Goal: Task Accomplishment & Management: Manage account settings

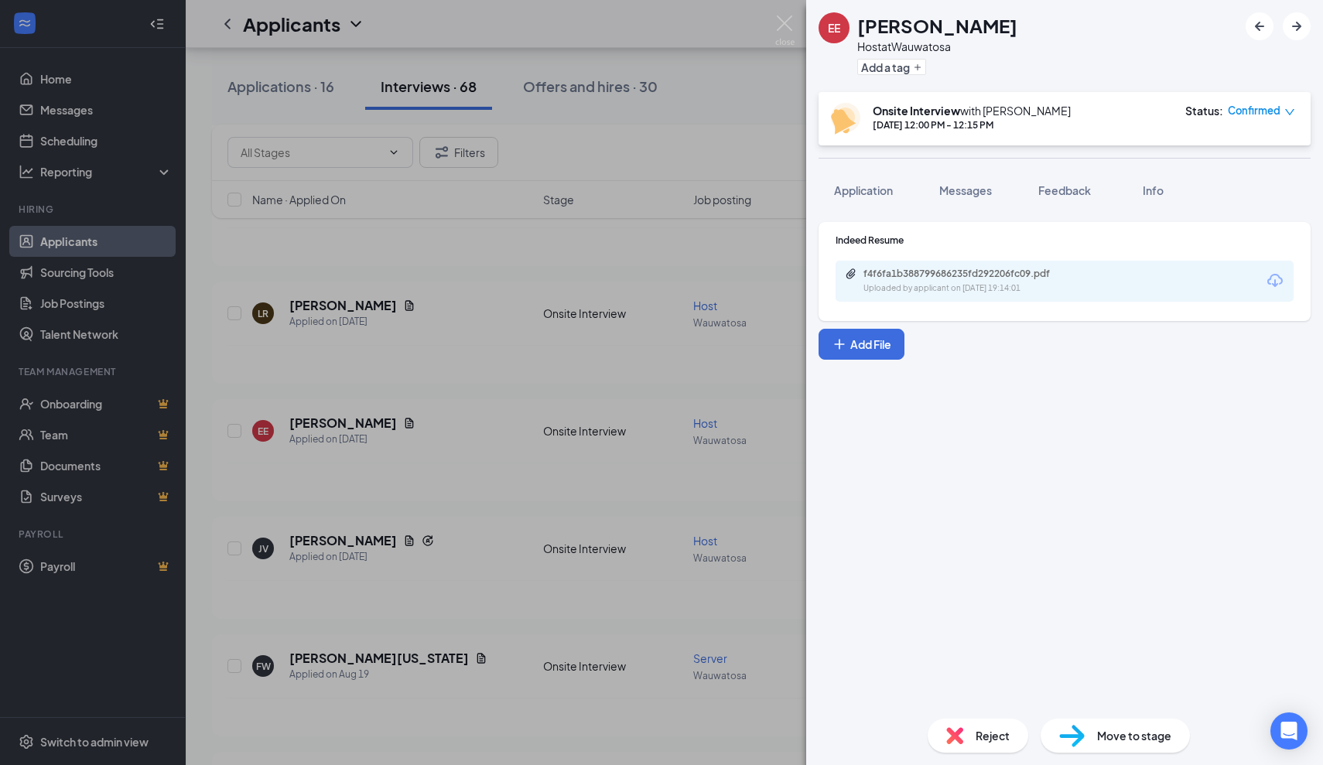
scroll to position [488, 0]
click at [478, 372] on div "EE Emilia Elgeti Host at Wauwatosa Add a tag Onsite Interview with Wesley Orcho…" at bounding box center [661, 382] width 1323 height 765
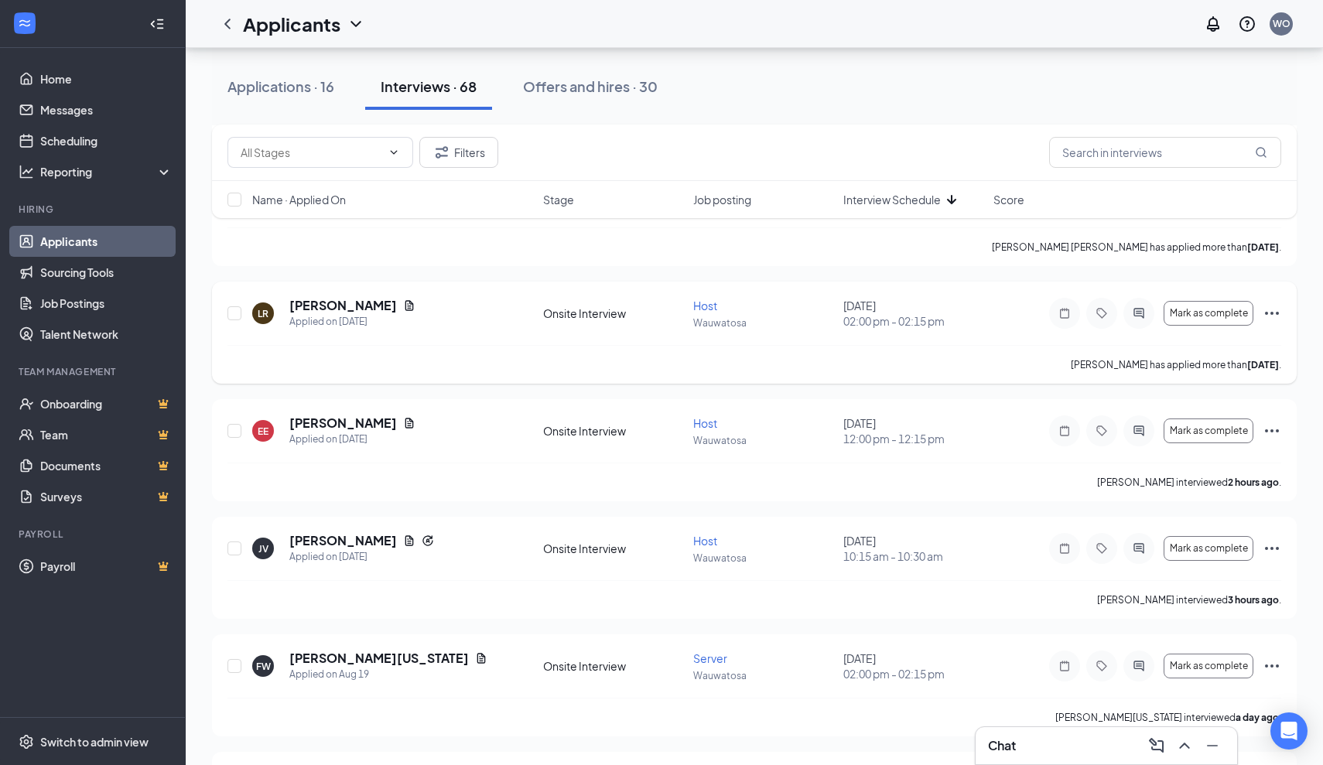
click at [414, 310] on icon "Document" at bounding box center [409, 305] width 9 height 10
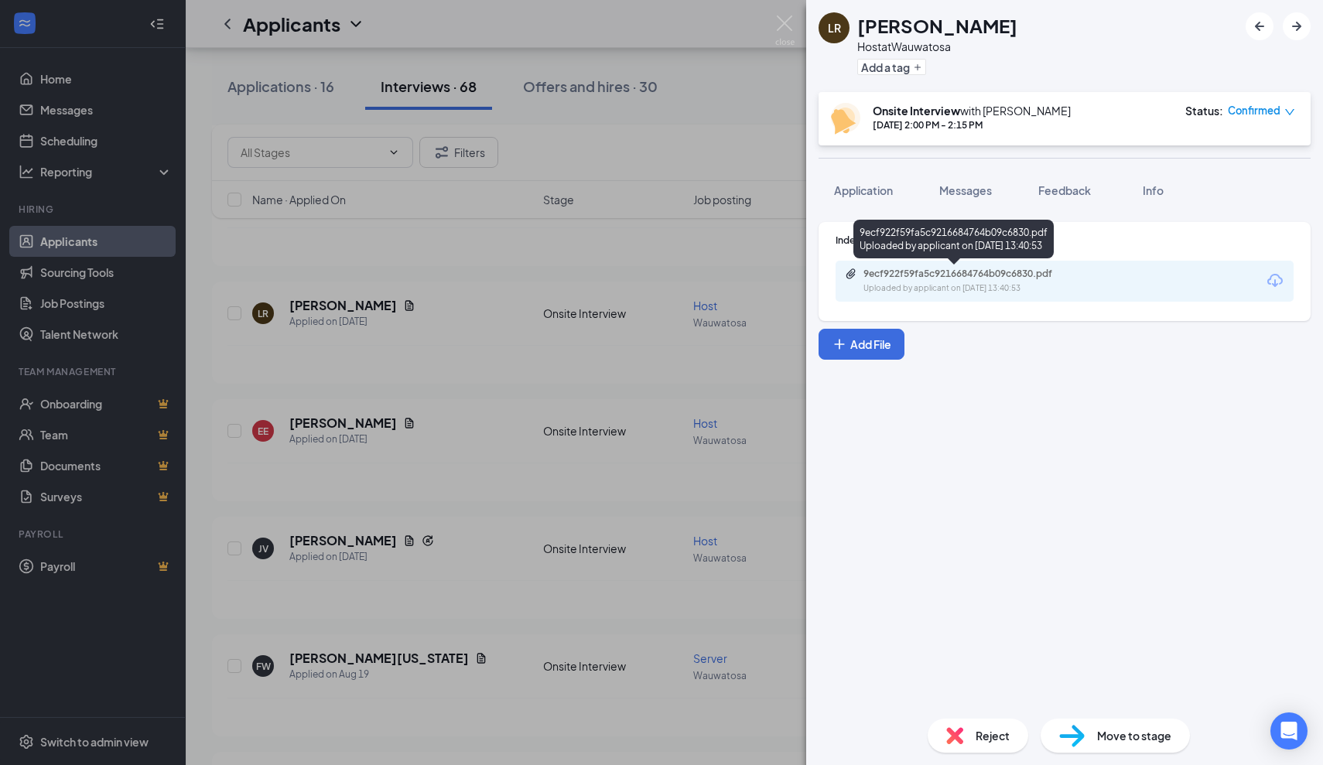
click at [1045, 291] on div "Uploaded by applicant on Aug 22, 2025 at 13:40:53" at bounding box center [980, 288] width 232 height 12
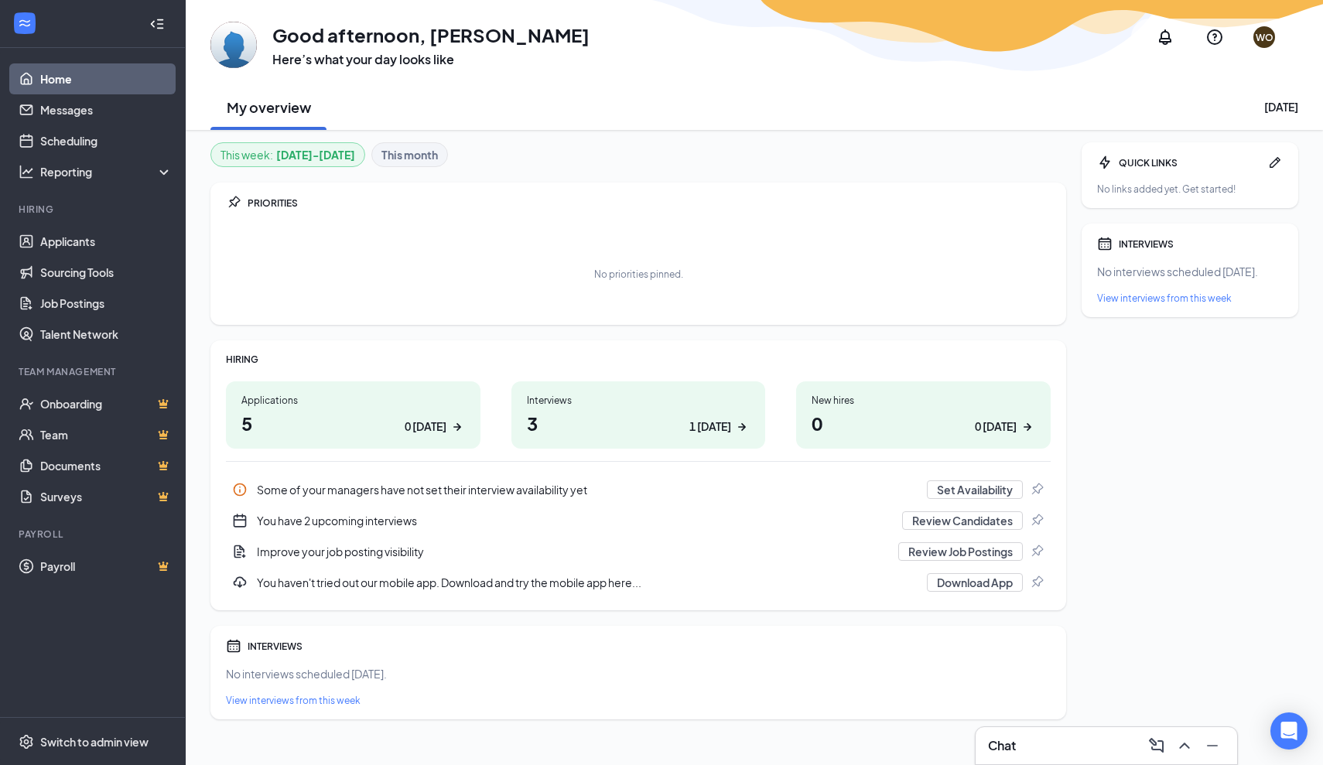
click at [617, 424] on h1 "3 1 [DATE]" at bounding box center [639, 423] width 224 height 26
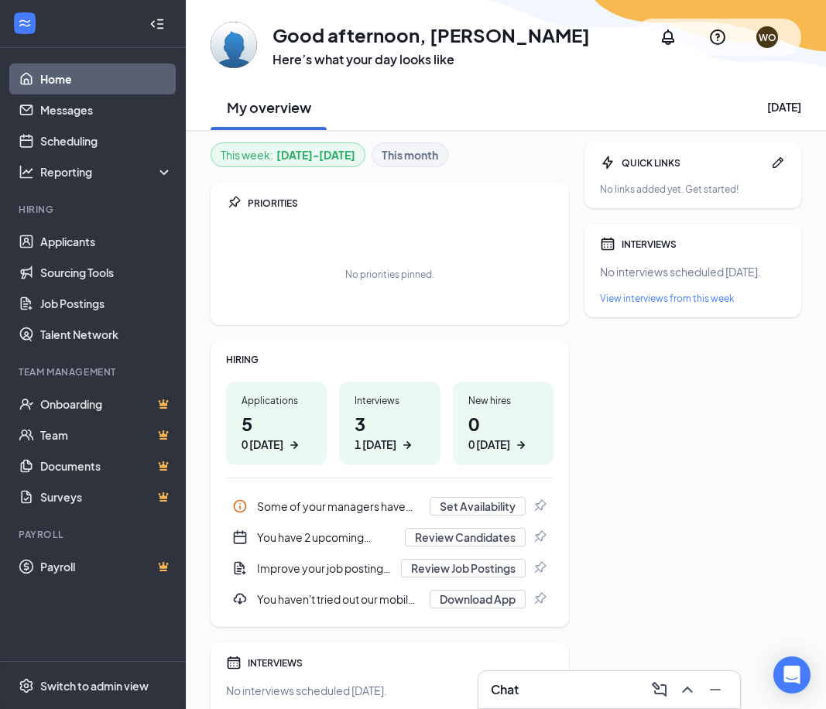
click at [411, 411] on h1 "3 1 [DATE]" at bounding box center [389, 431] width 70 height 43
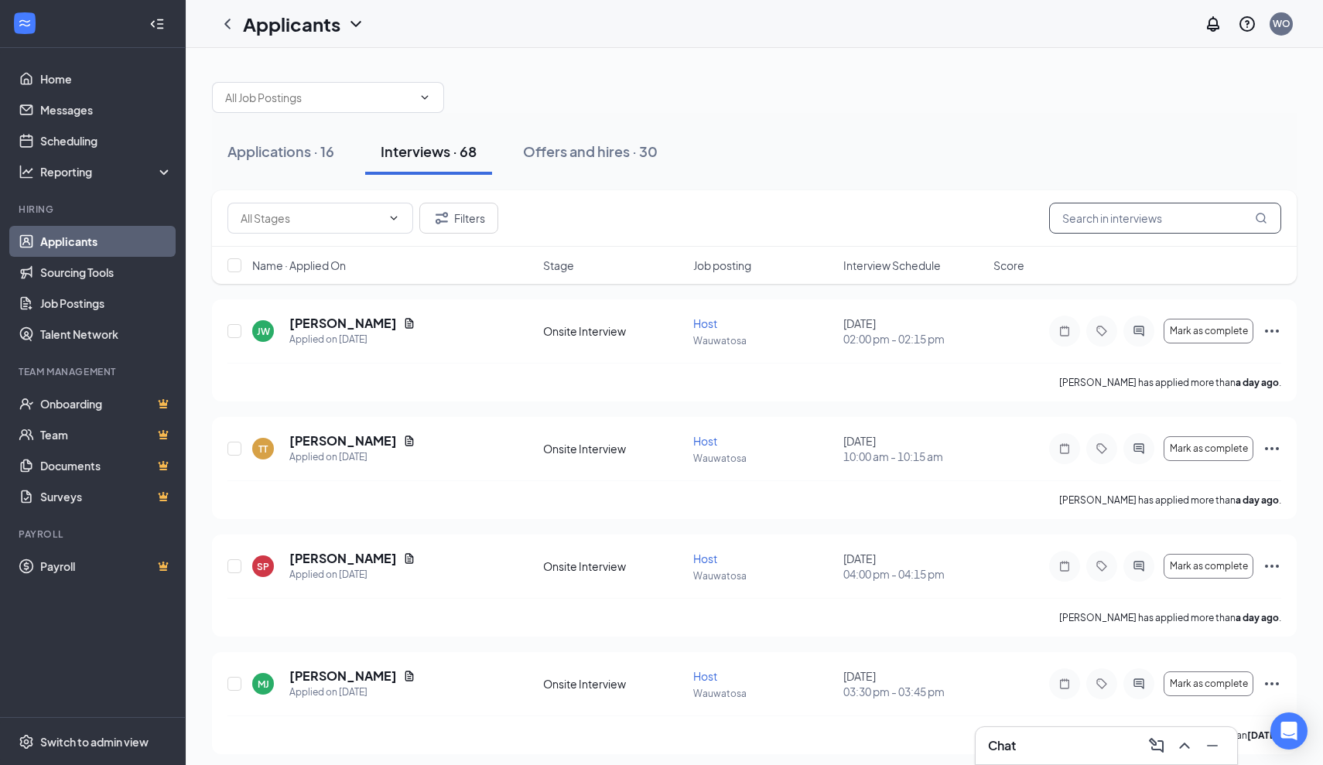
click at [825, 227] on input "text" at bounding box center [1165, 218] width 232 height 31
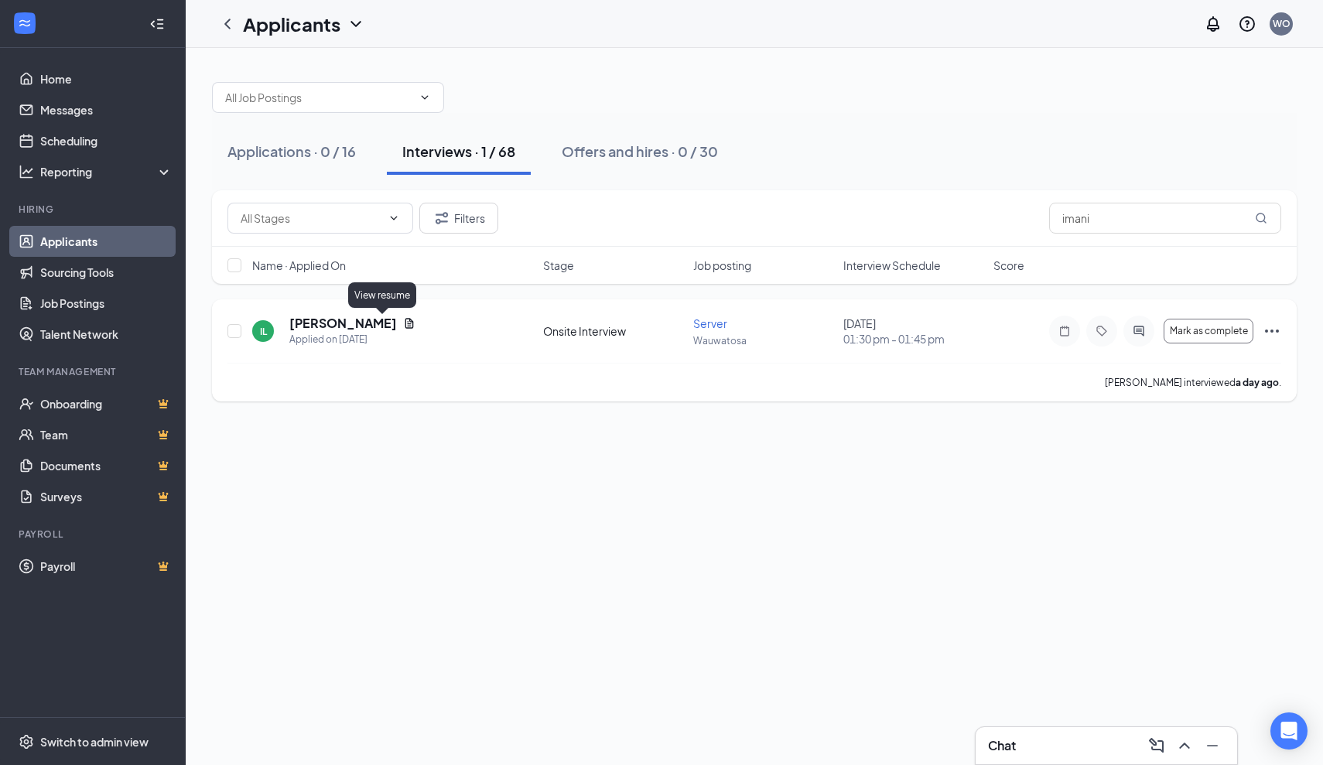
click at [403, 326] on icon "Document" at bounding box center [409, 323] width 12 height 12
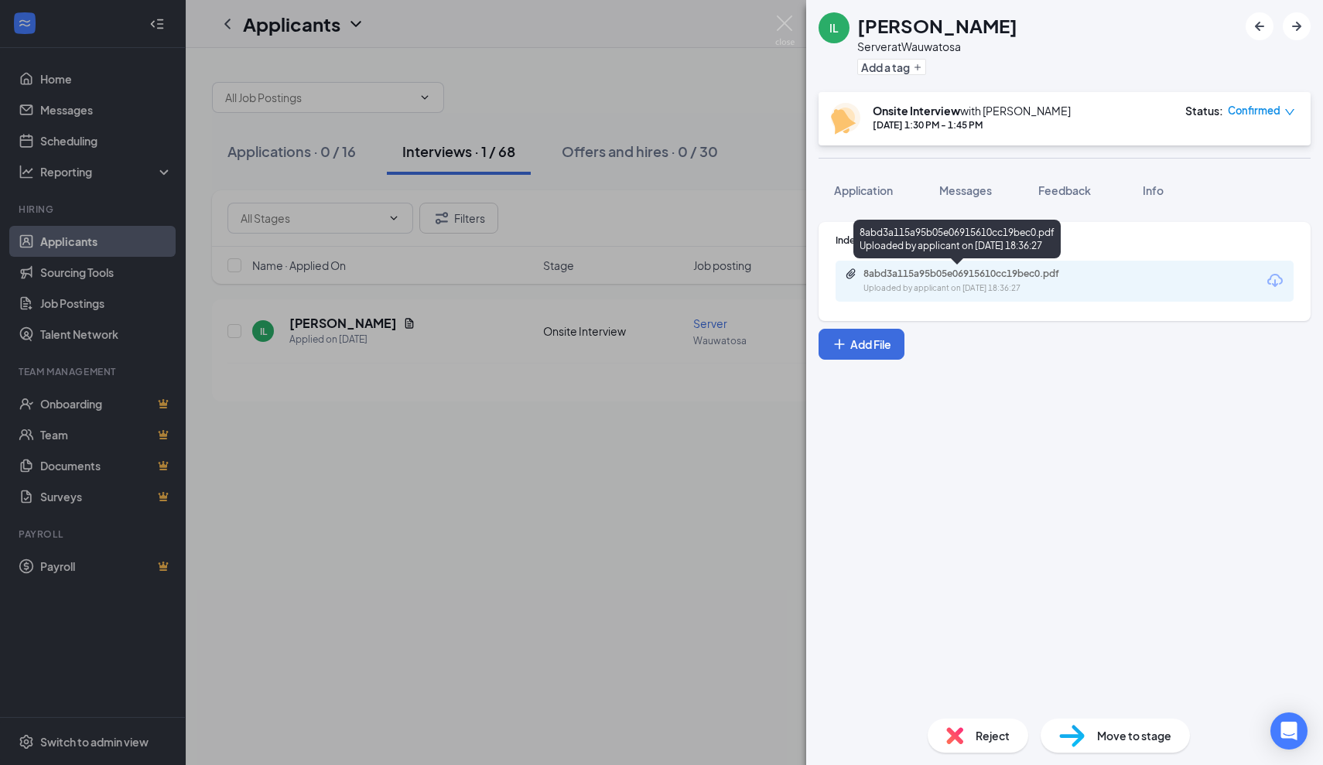
click at [825, 287] on div "Uploaded by applicant on Aug 24, 2025 at 18:36:27" at bounding box center [980, 288] width 232 height 12
click at [825, 282] on div "8abd3a115a95b05e06915610cc19bec0.pdf Uploaded by applicant on Aug 24, 2025 at 1…" at bounding box center [970, 281] width 251 height 27
click at [579, 89] on div "IL Imani London Server at Wauwatosa Add a tag Onsite Interview with Jenny Jakub…" at bounding box center [661, 382] width 1323 height 765
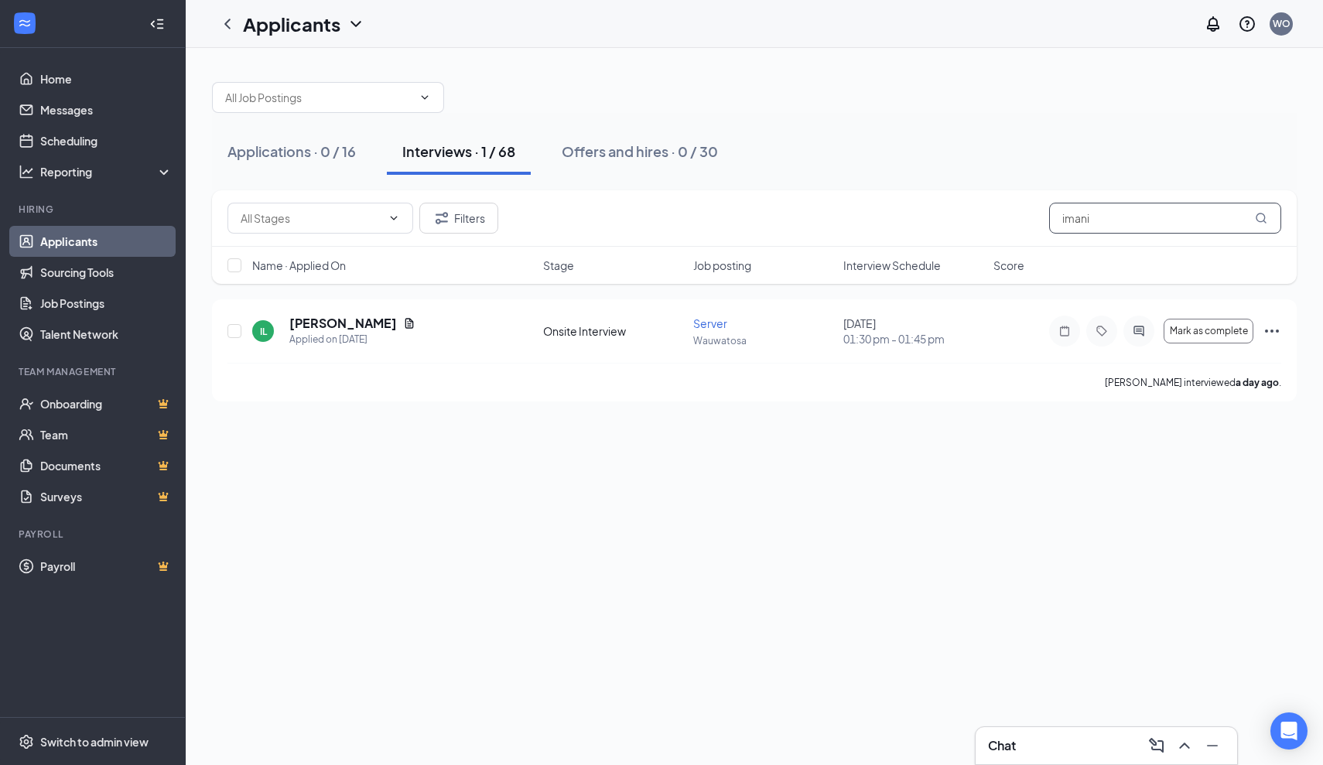
click at [825, 220] on input "imani" at bounding box center [1165, 218] width 232 height 31
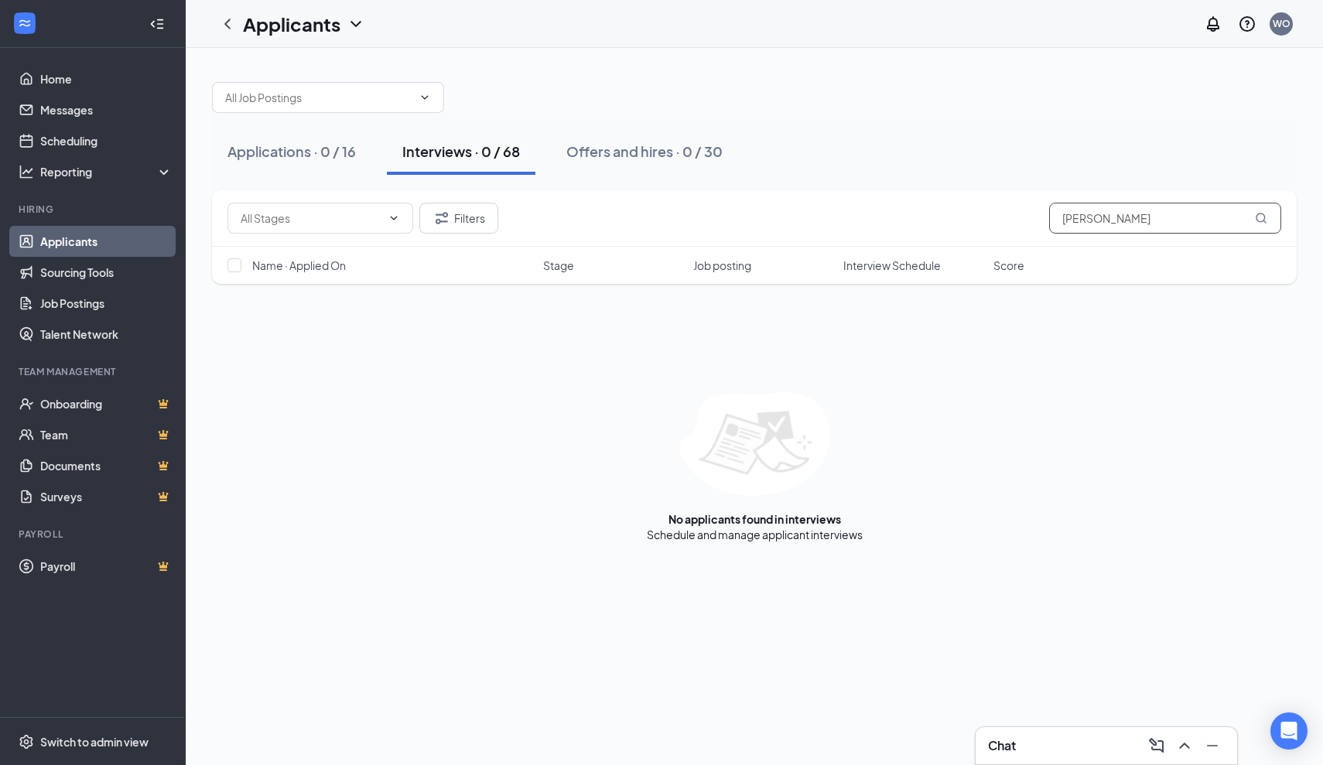
type input "nadia"
drag, startPoint x: 1103, startPoint y: 219, endPoint x: 911, endPoint y: 219, distance: 191.9
click at [825, 219] on div "Filters nadia" at bounding box center [754, 218] width 1054 height 31
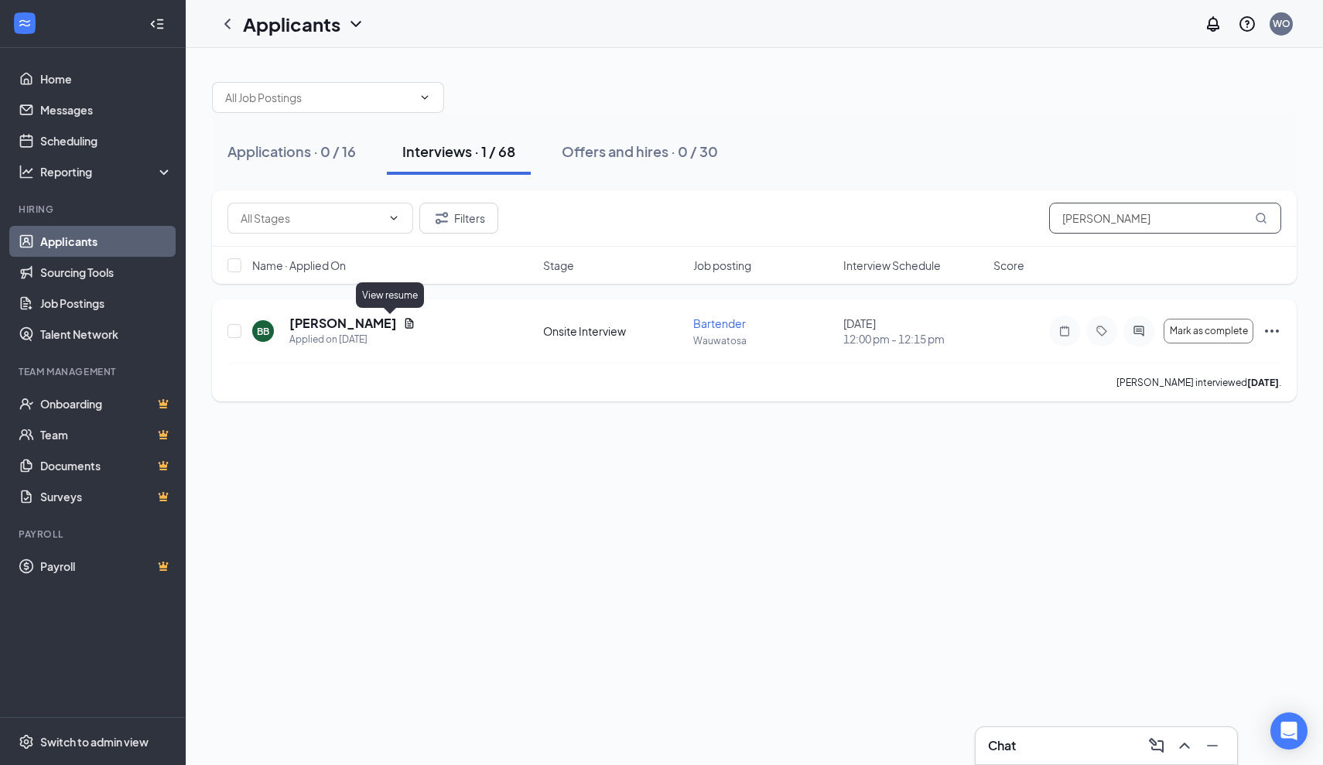
type input "Braxton"
click at [403, 325] on icon "Document" at bounding box center [409, 323] width 12 height 12
click at [403, 324] on icon "Document" at bounding box center [409, 323] width 12 height 12
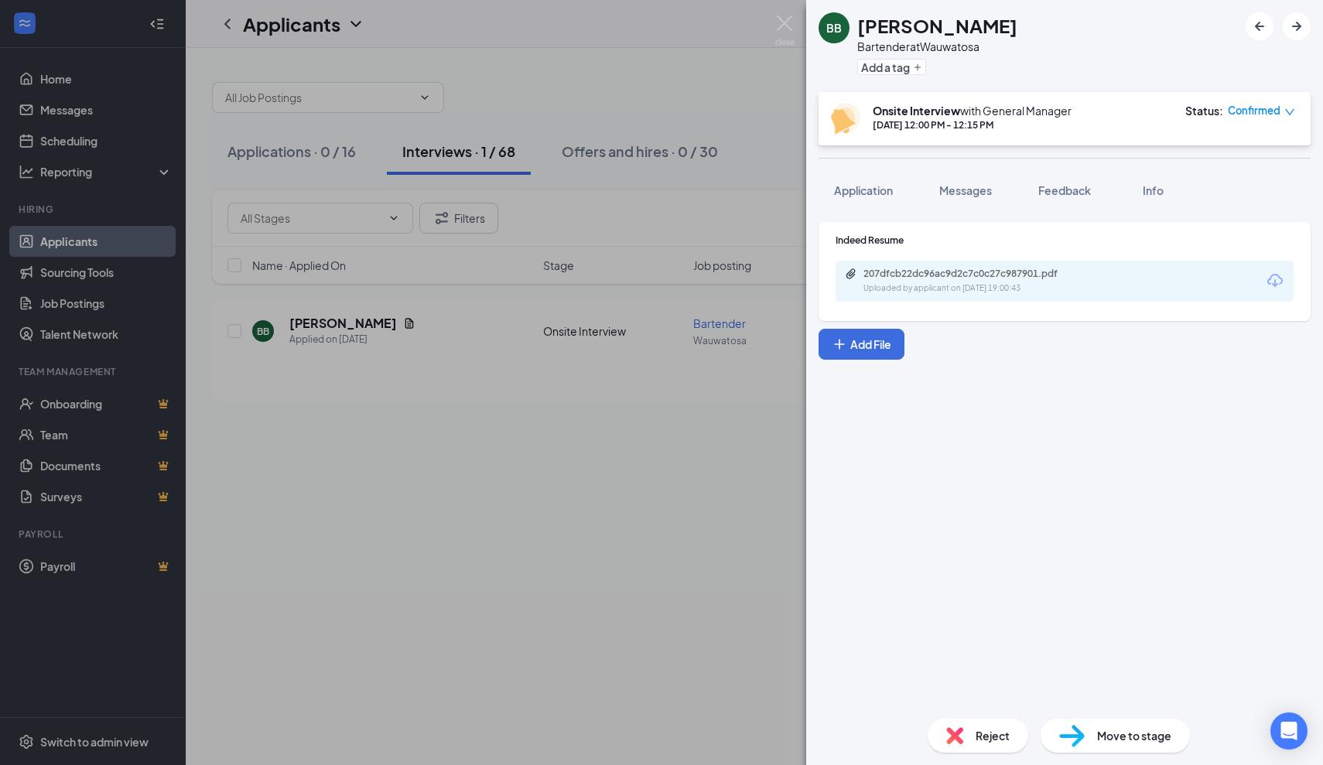
click at [825, 286] on div "Uploaded by applicant on Jul 30, 2025 at 19:00:43" at bounding box center [980, 288] width 232 height 12
click at [631, 153] on div "BB Braxton Bueno Bartender at Wauwatosa Add a tag Onsite Interview with General…" at bounding box center [661, 382] width 1323 height 765
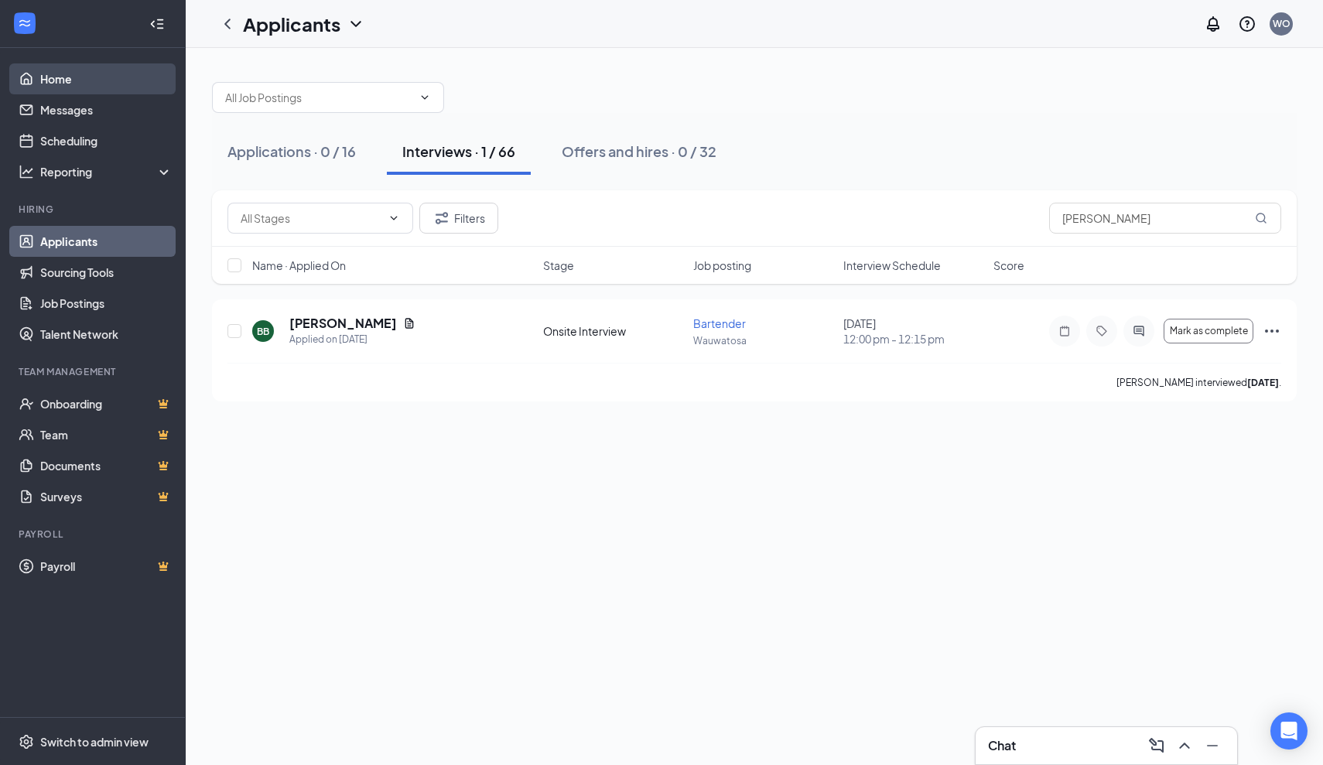
click at [56, 80] on link "Home" at bounding box center [106, 78] width 132 height 31
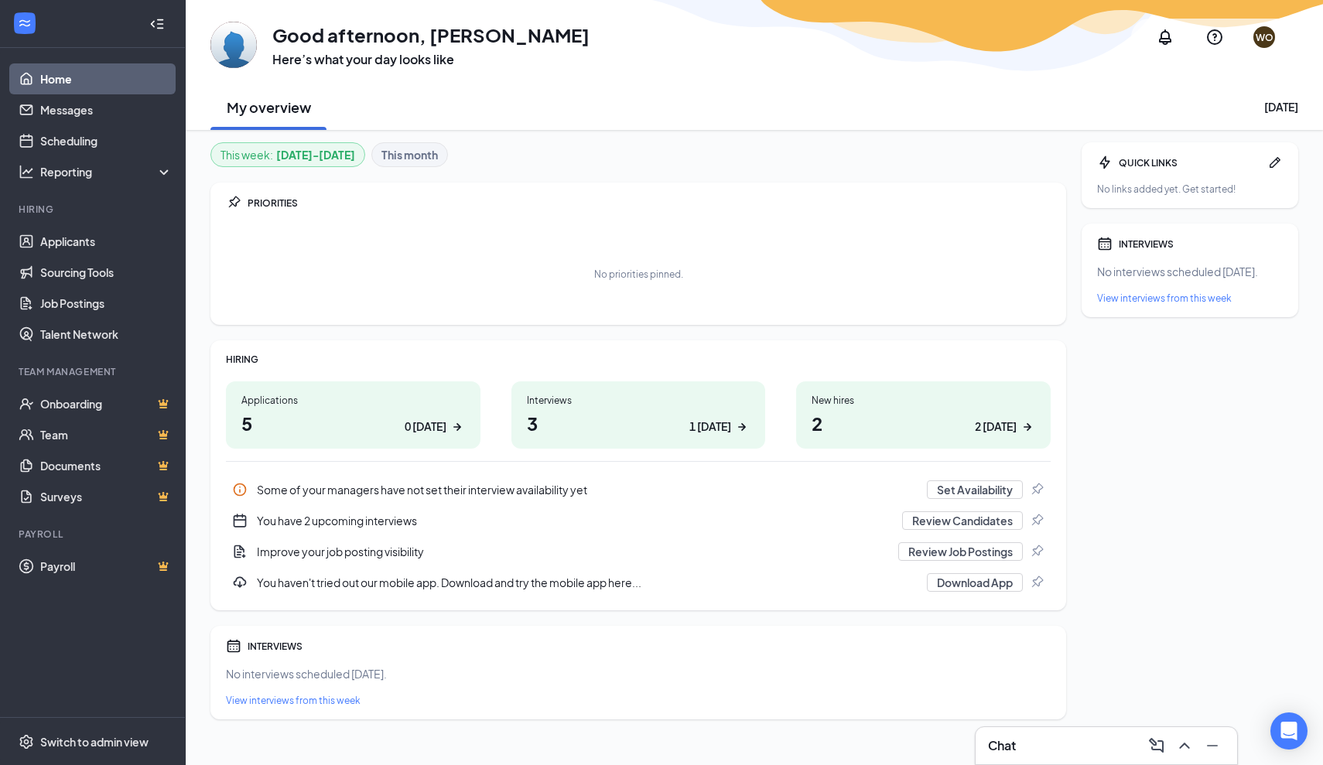
click at [641, 413] on h1 "3 1 today" at bounding box center [639, 423] width 224 height 26
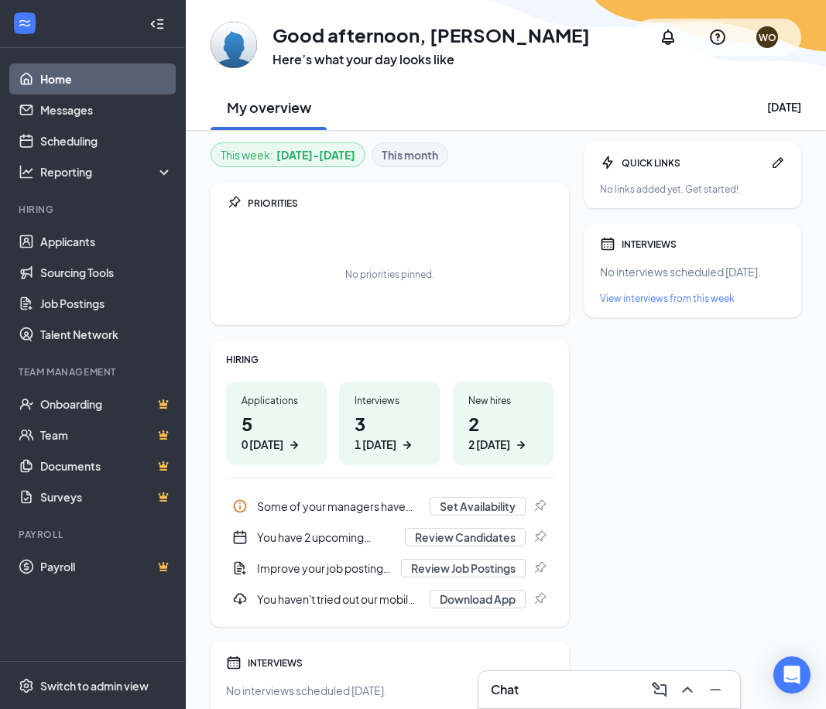
click at [402, 442] on icon "ArrowRight" at bounding box center [406, 444] width 15 height 15
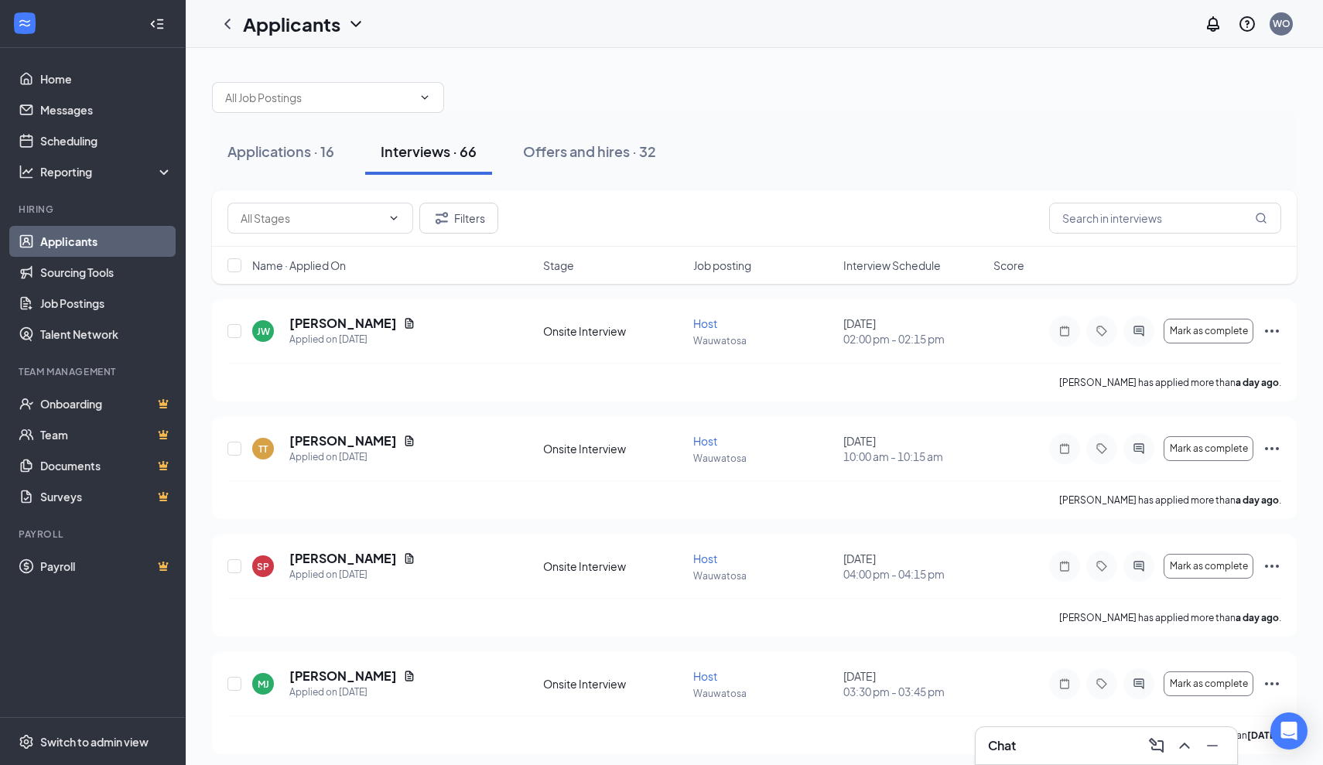
click at [884, 265] on span "Interview Schedule" at bounding box center [891, 265] width 97 height 15
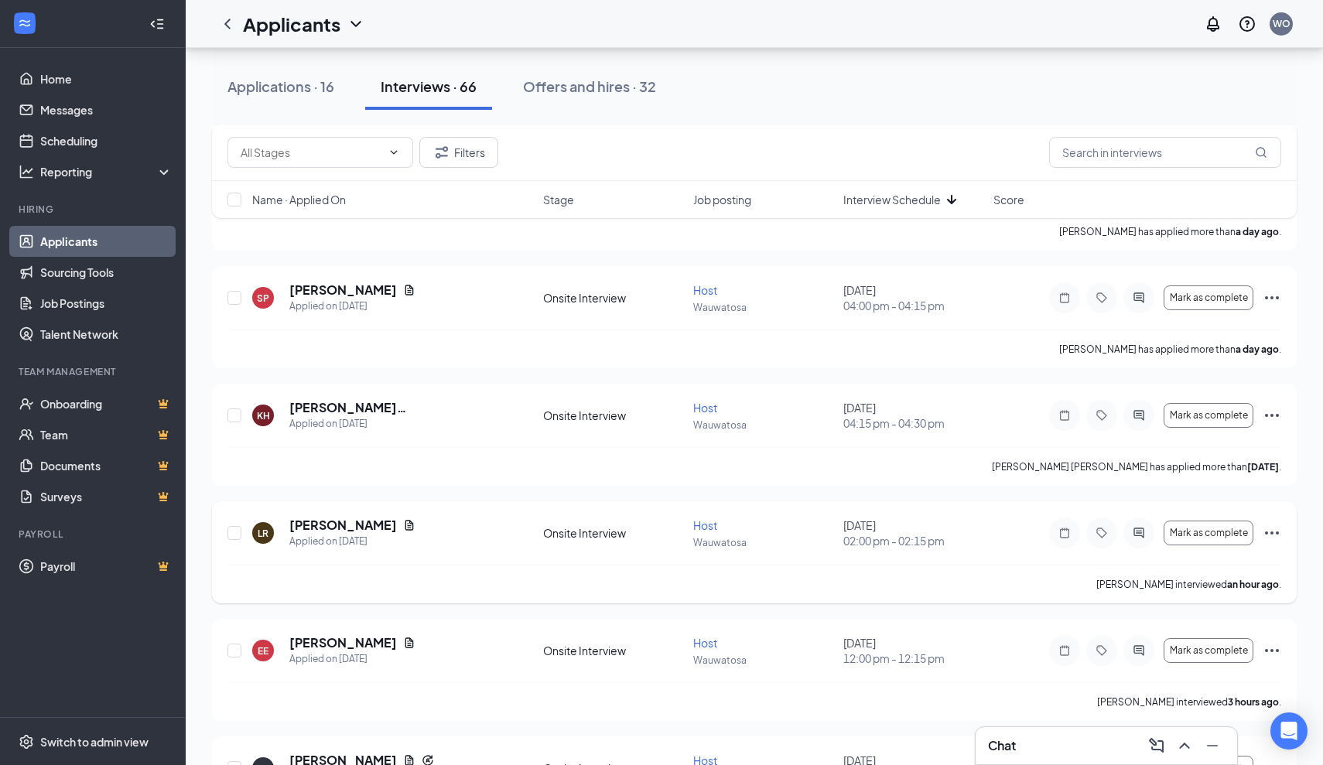
scroll to position [371, 0]
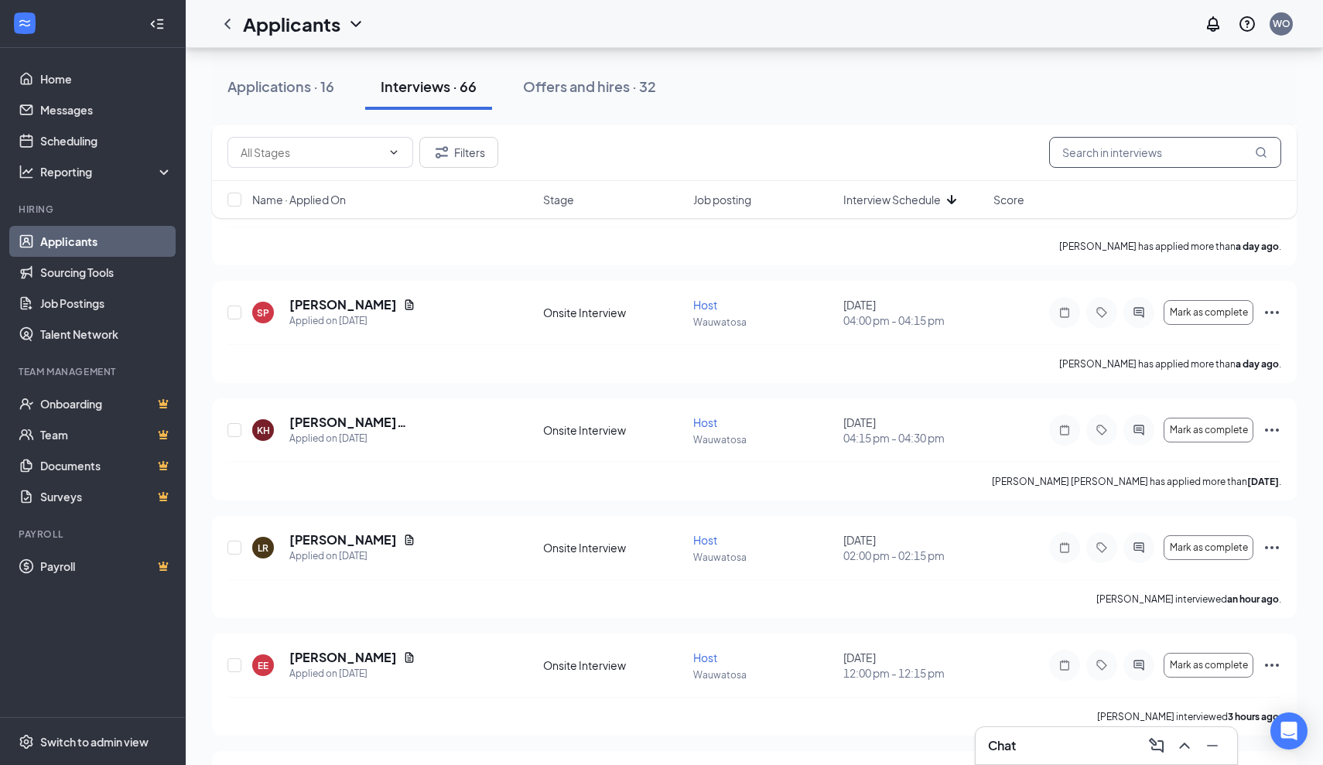
click at [1102, 157] on input "text" at bounding box center [1165, 152] width 232 height 31
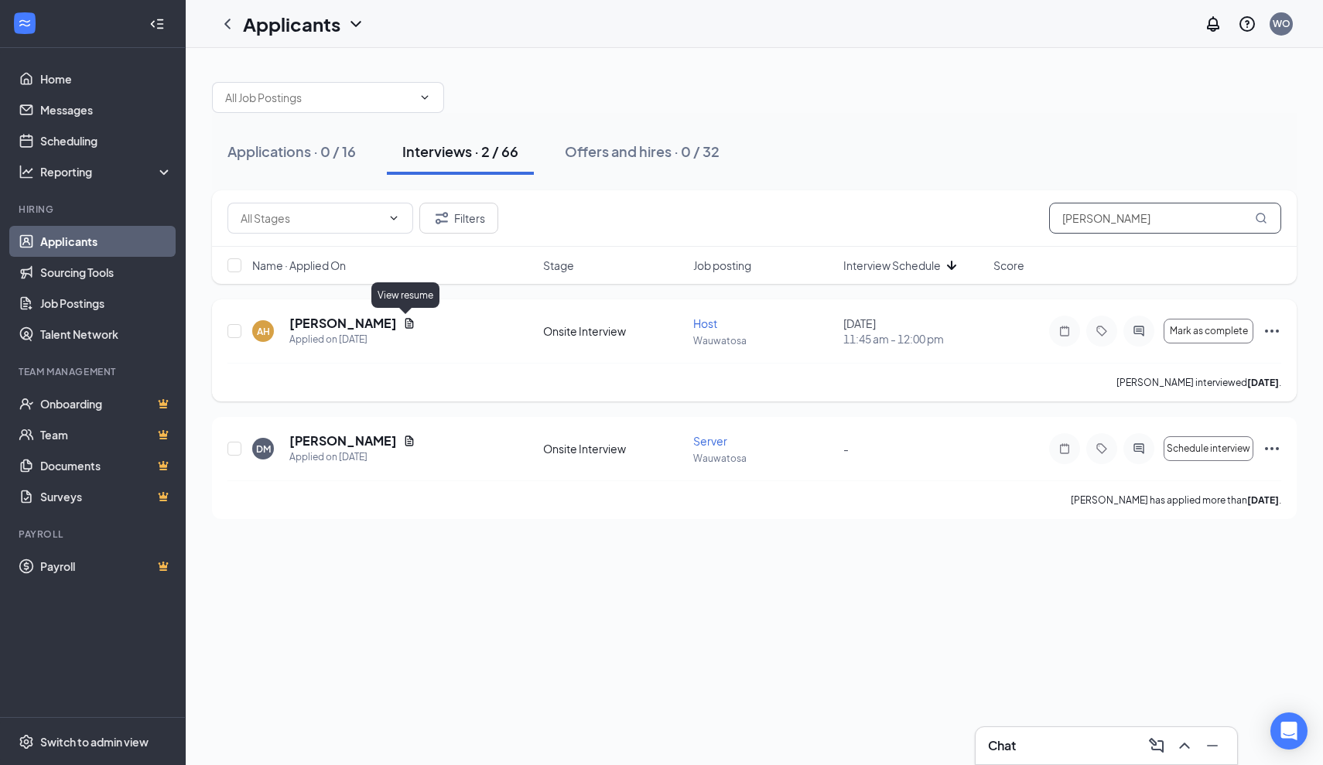
type input "amaya"
click at [405, 325] on icon "Document" at bounding box center [409, 323] width 9 height 10
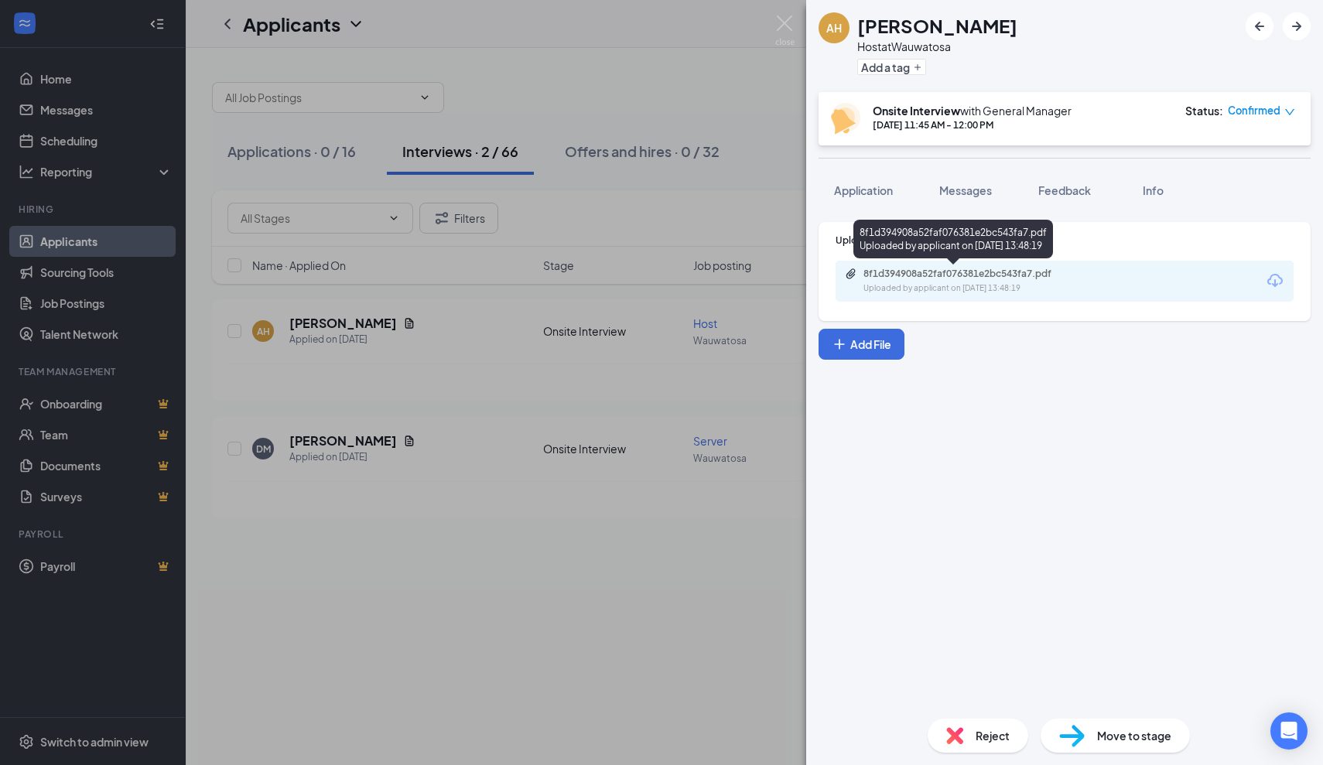
click at [981, 272] on div "8f1d394908a52faf076381e2bc543fa7.pdf" at bounding box center [972, 274] width 217 height 12
click at [785, 31] on img at bounding box center [784, 30] width 19 height 30
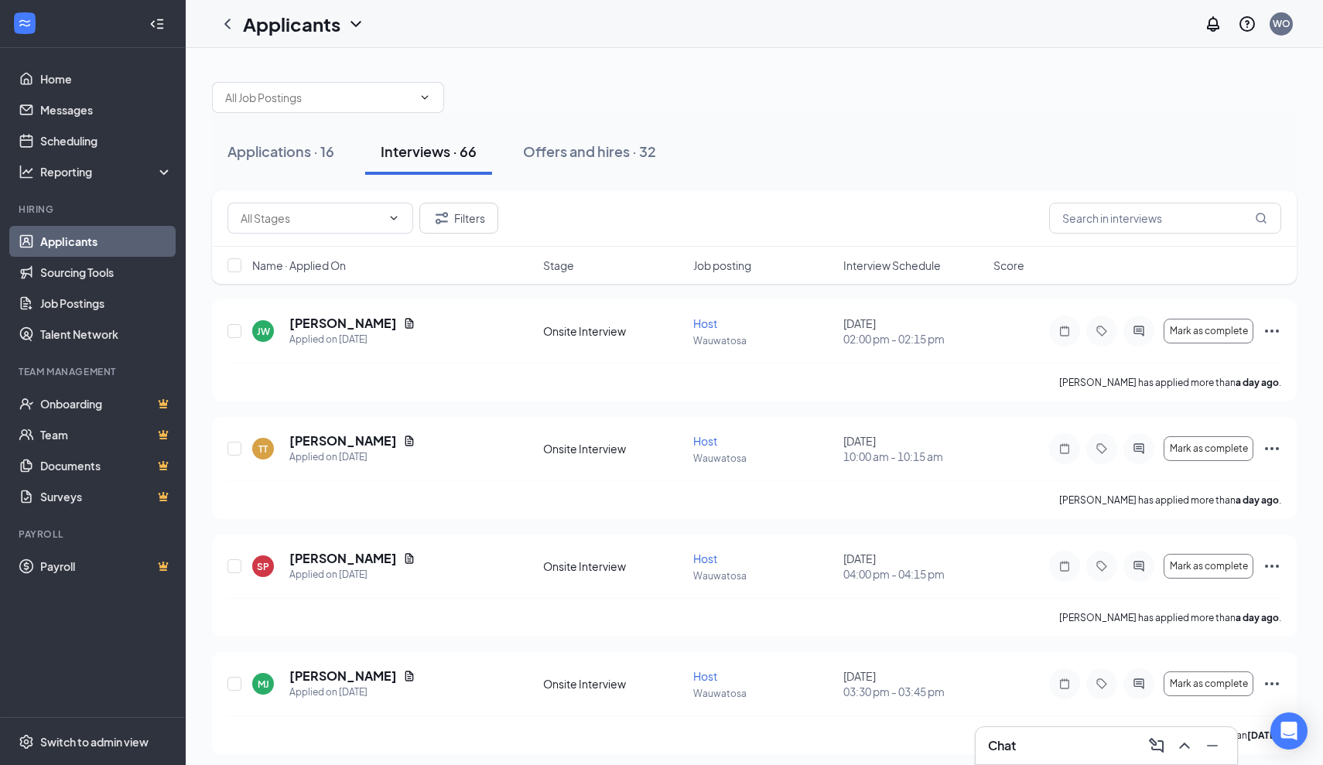
click at [825, 268] on span "Interview Schedule" at bounding box center [891, 265] width 97 height 15
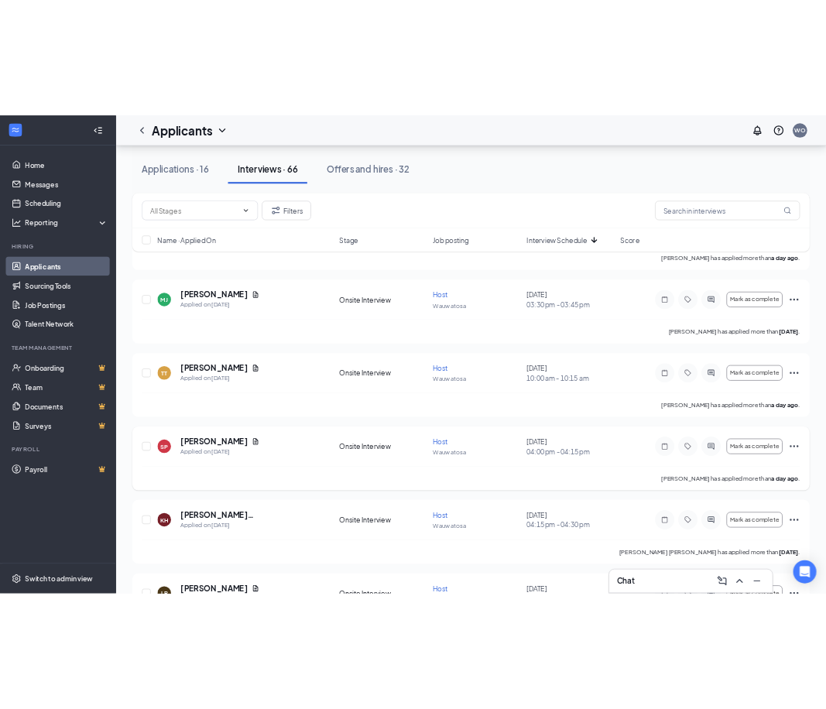
scroll to position [352, 0]
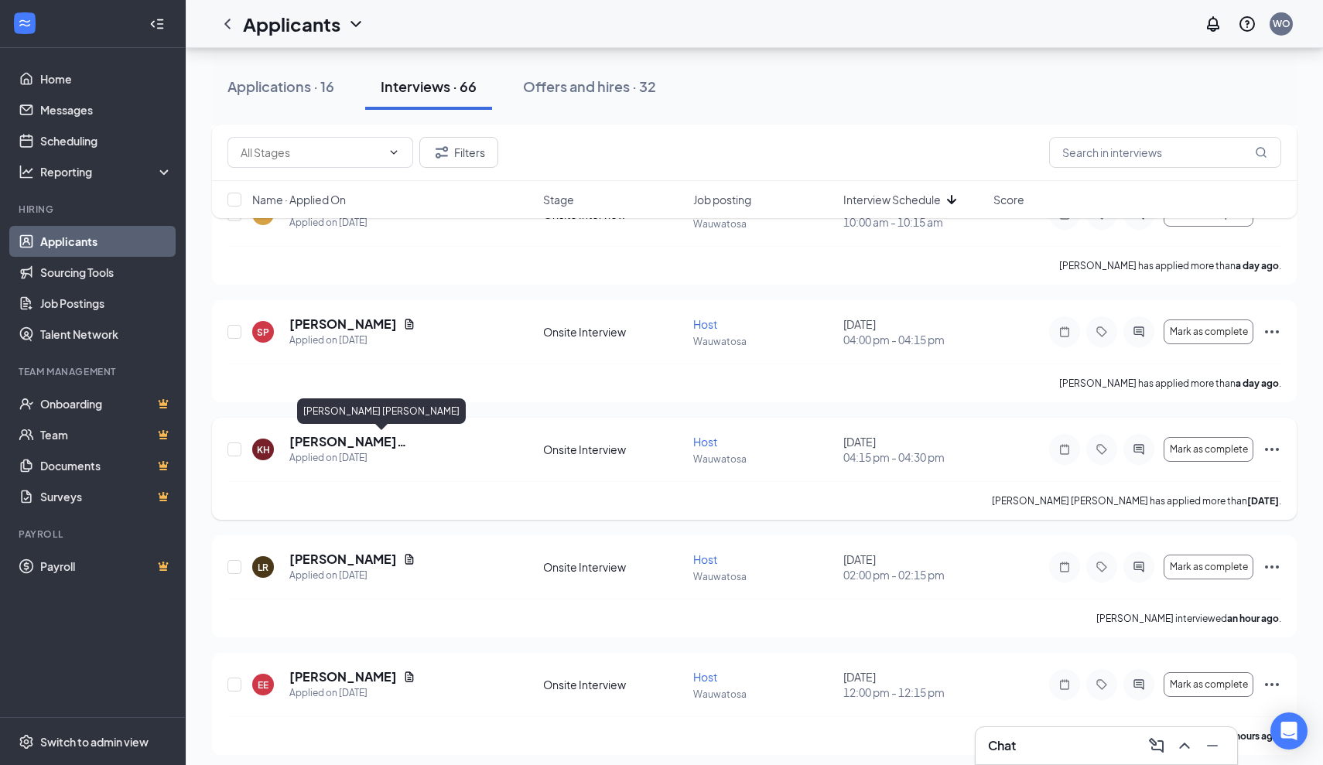
click at [375, 439] on h5 "[PERSON_NAME] [PERSON_NAME]" at bounding box center [395, 441] width 212 height 17
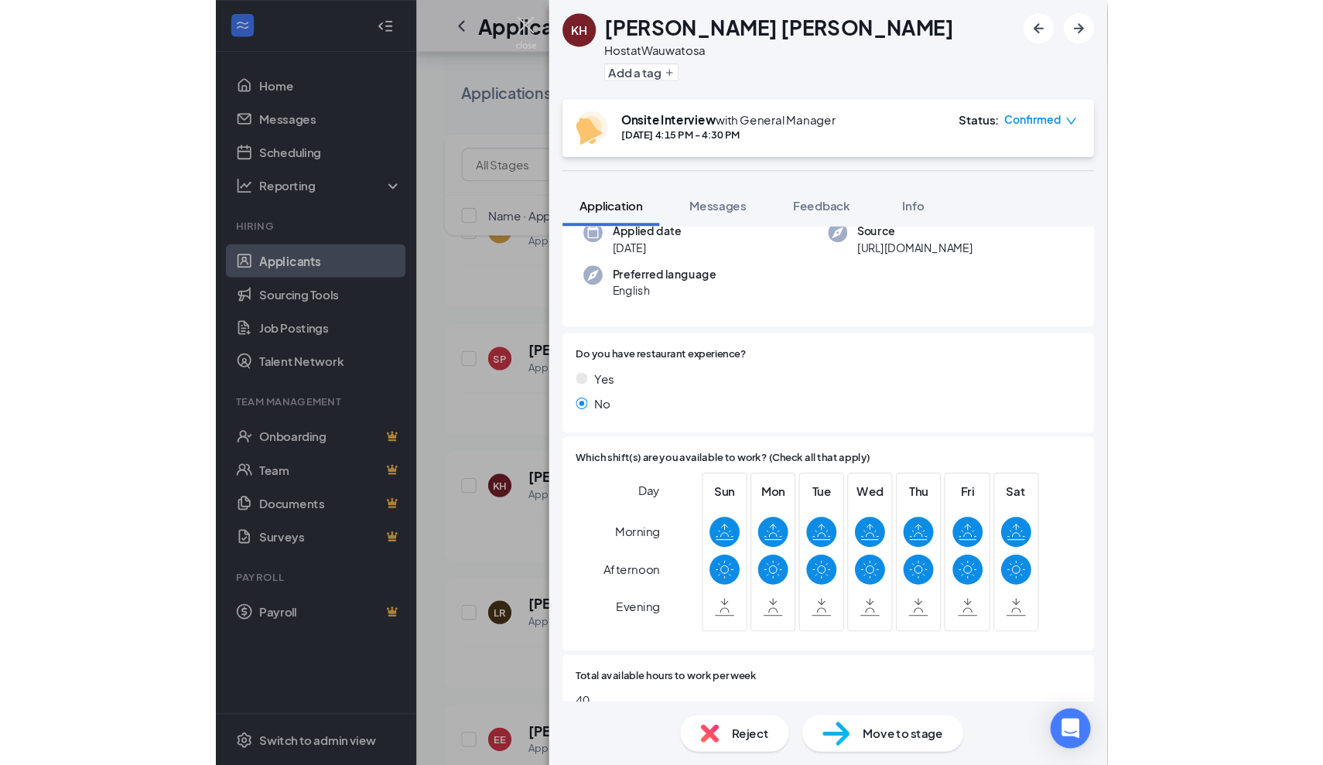
scroll to position [87, 0]
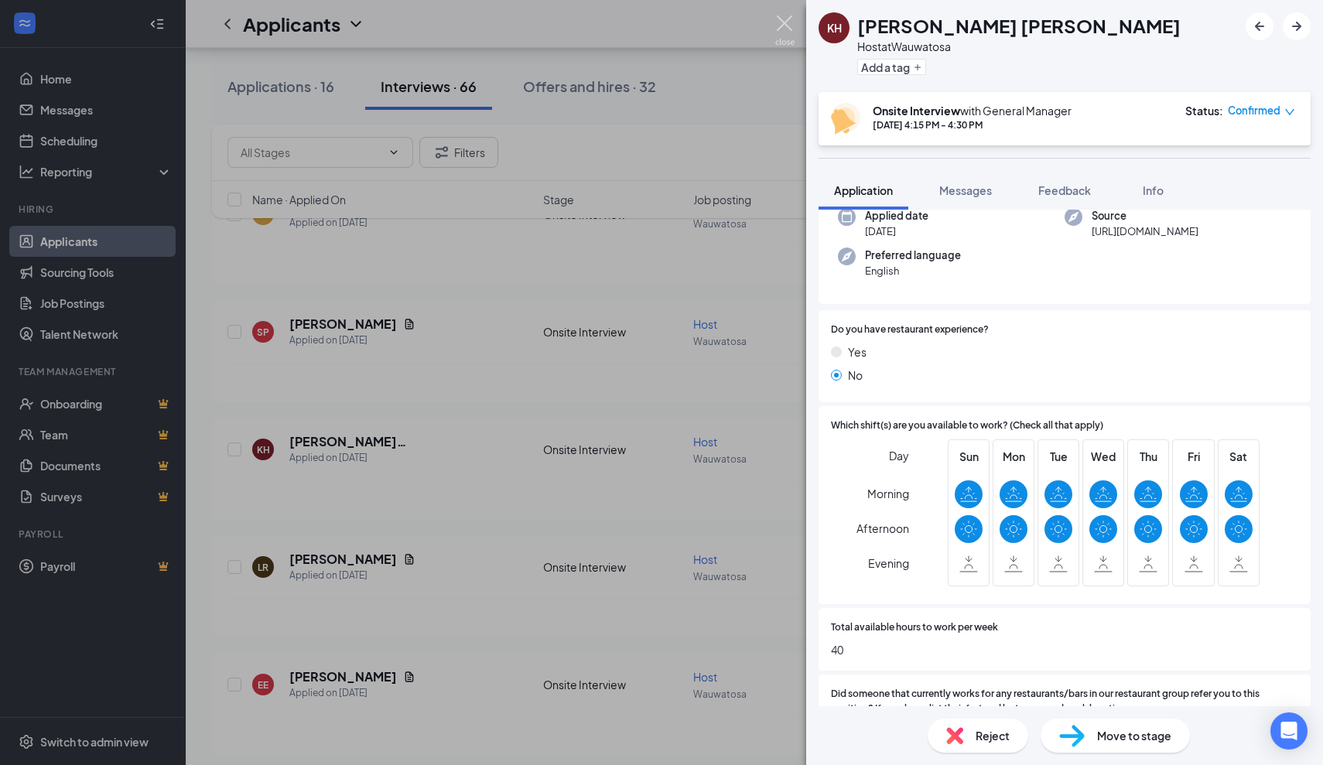
click at [792, 27] on img at bounding box center [784, 30] width 19 height 30
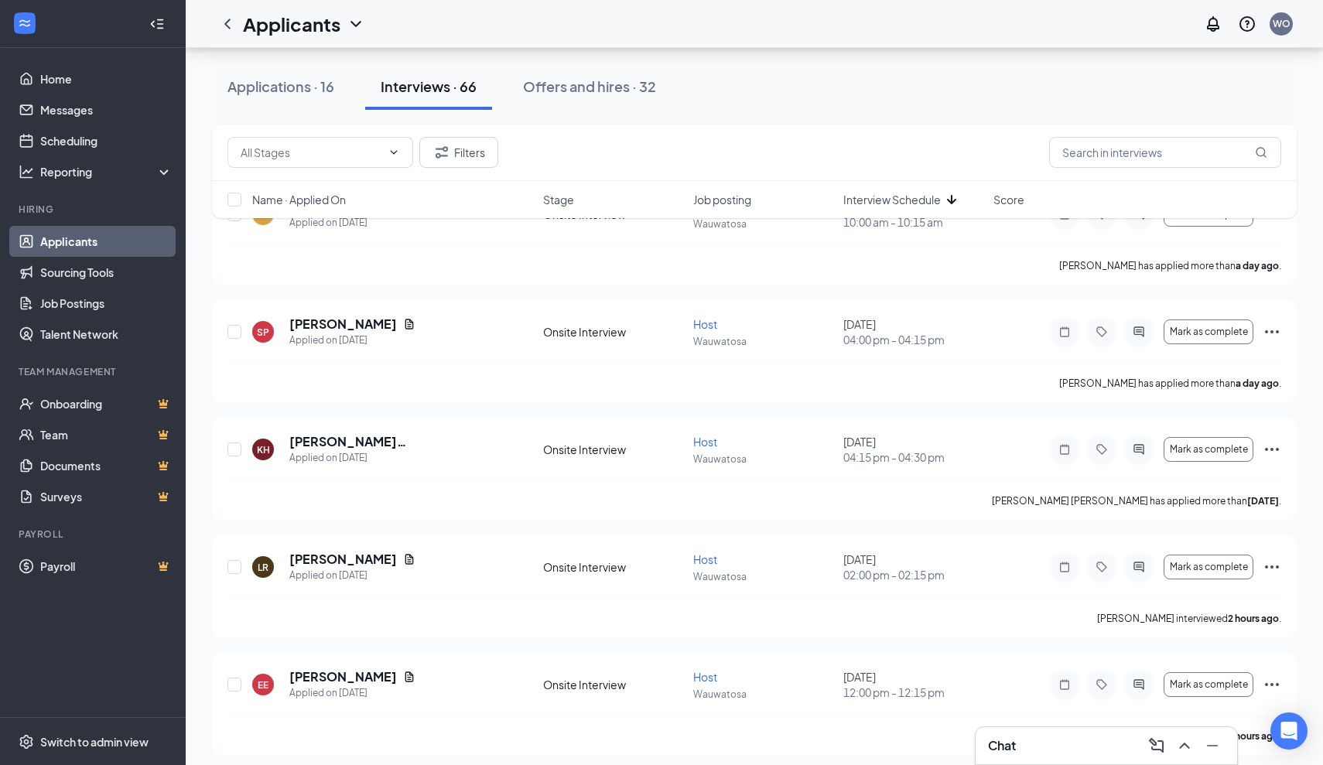
click at [788, 2] on div "Applicants WO" at bounding box center [754, 24] width 1137 height 48
